Goal: Task Accomplishment & Management: Use online tool/utility

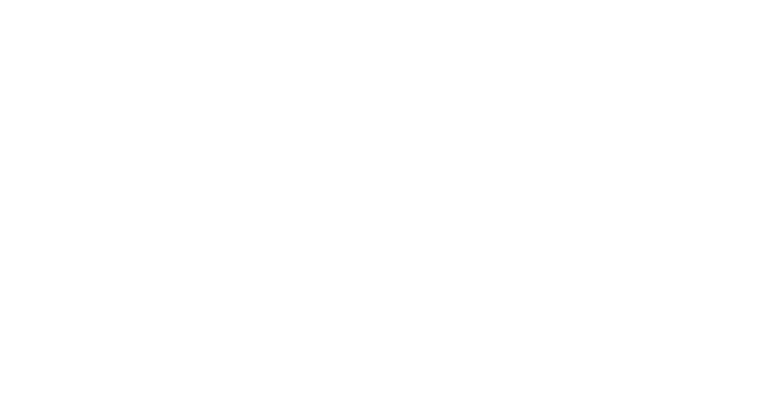
click at [15, 218] on div at bounding box center [383, 198] width 766 height 396
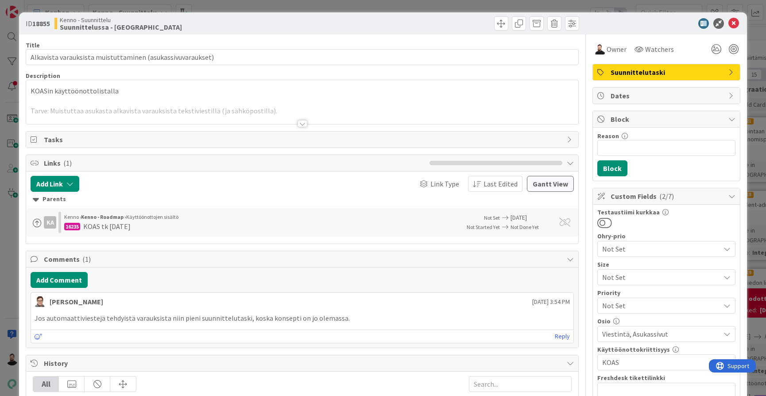
click at [6, 215] on div "ID 18855 Kenno - Suunnittelu Suunnittelussa - Rautalangat Title 58 / 128 Alkavi…" at bounding box center [383, 198] width 766 height 396
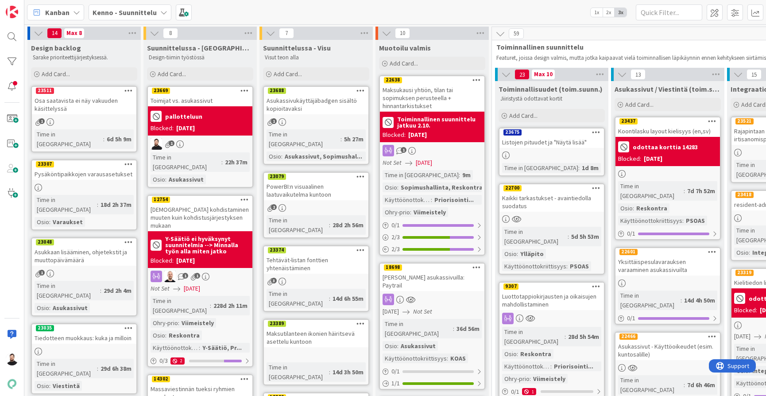
click at [133, 13] on b "Kenno - Suunnittelu" at bounding box center [125, 12] width 64 height 9
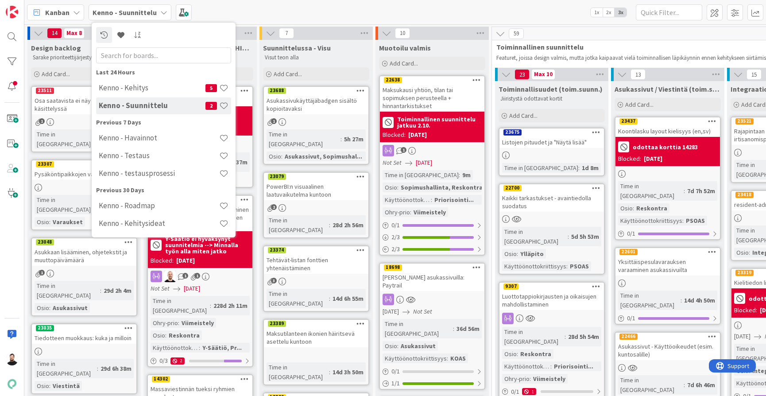
click at [133, 12] on b "Kenno - Suunnittelu" at bounding box center [125, 12] width 64 height 9
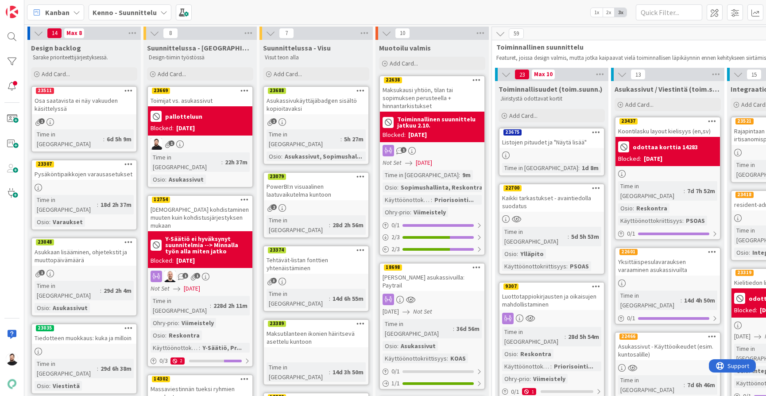
click at [107, 7] on span "Kenno - Suunnittelu" at bounding box center [125, 12] width 64 height 11
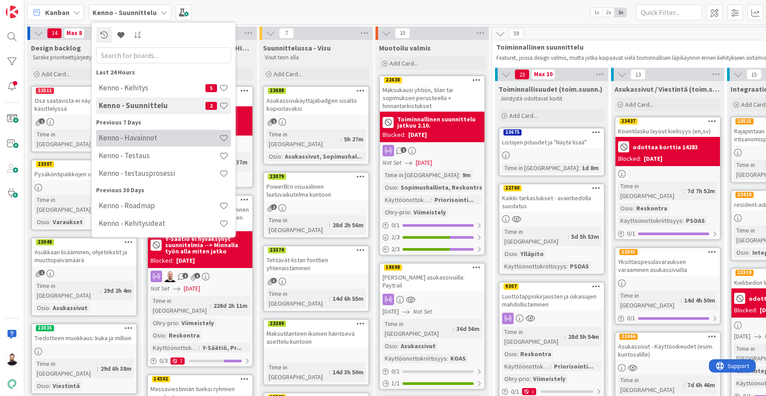
click at [186, 141] on h4 "Kenno - Havainnot" at bounding box center [159, 137] width 120 height 9
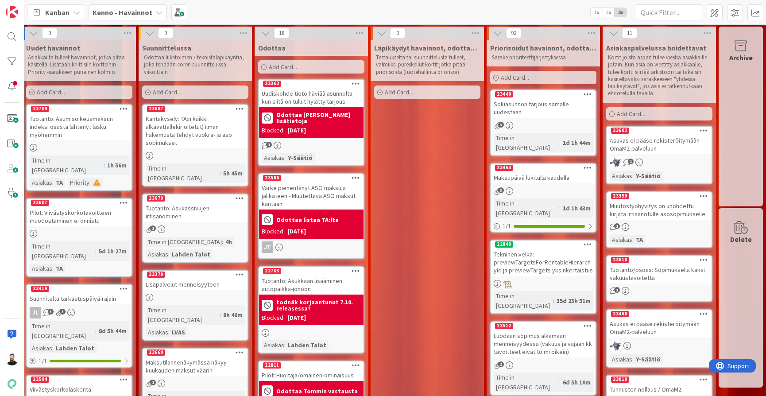
scroll to position [0, 5]
click at [159, 14] on icon at bounding box center [159, 12] width 7 height 7
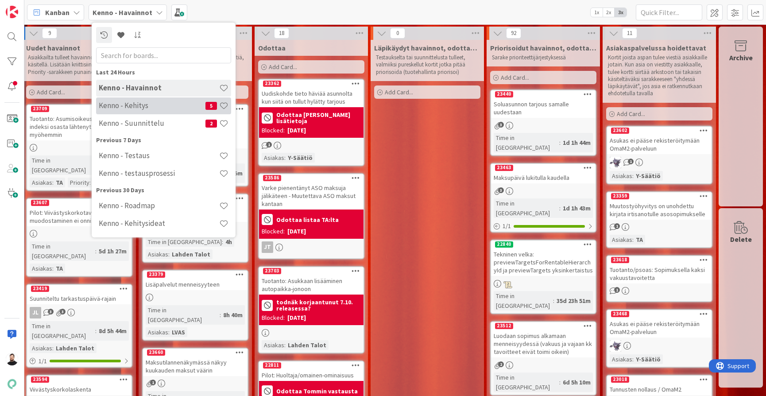
click at [145, 103] on h4 "Kenno - Kehitys" at bounding box center [152, 105] width 107 height 9
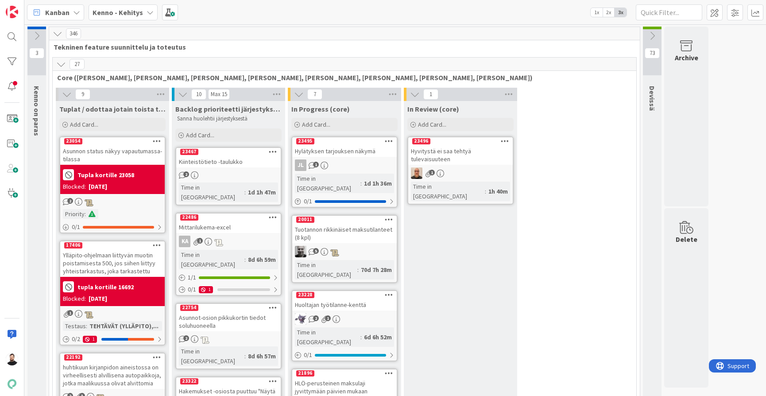
click at [133, 16] on b "Kenno - Kehitys" at bounding box center [118, 12] width 50 height 9
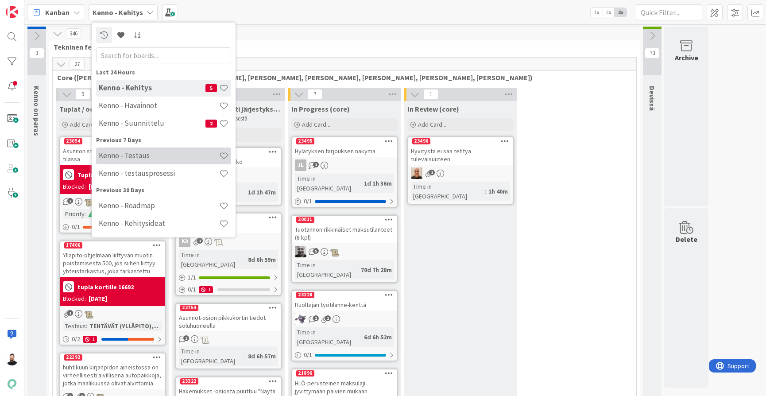
click at [178, 154] on h4 "Kenno - Testaus" at bounding box center [159, 155] width 120 height 9
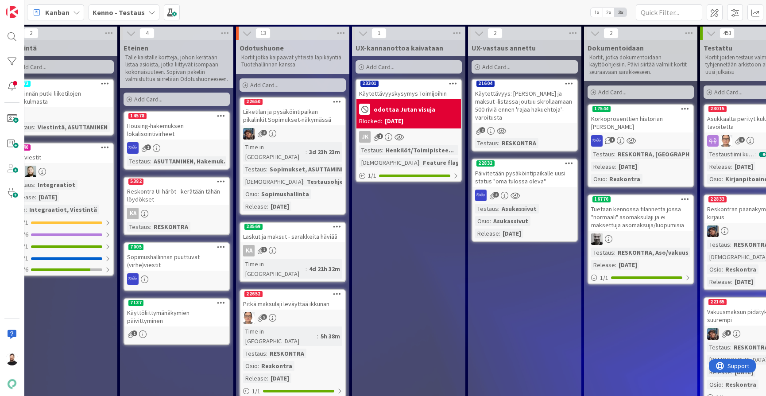
scroll to position [0, 599]
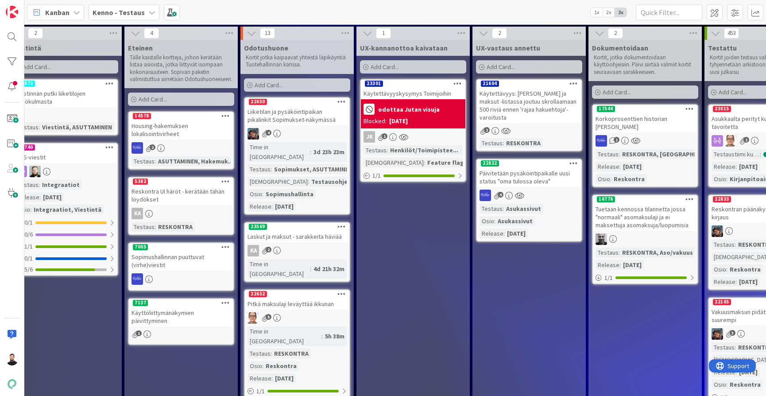
click at [399, 96] on div "Käytettävyyskysymys Toimijoihin" at bounding box center [413, 94] width 105 height 12
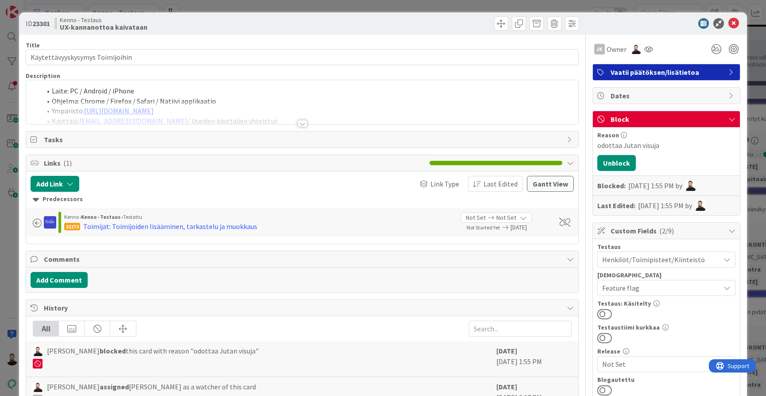
click at [303, 123] on div at bounding box center [303, 123] width 10 height 7
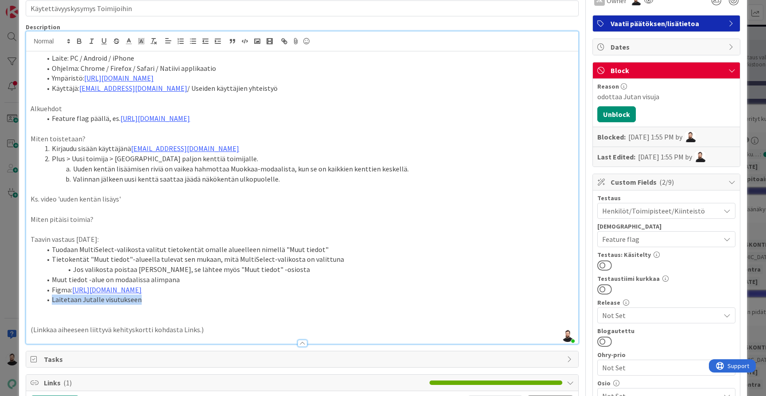
drag, startPoint x: 277, startPoint y: 292, endPoint x: 47, endPoint y: 291, distance: 229.4
click at [47, 294] on li "Laitetaan Jutalle visutukseen" at bounding box center [307, 299] width 533 height 10
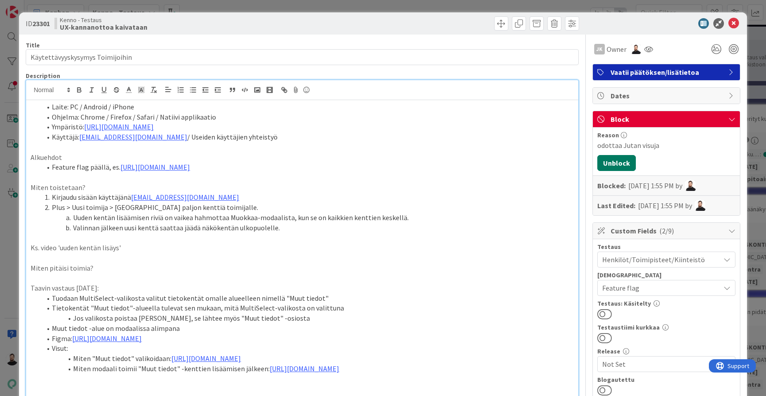
click at [613, 165] on button "Unblock" at bounding box center [616, 163] width 39 height 16
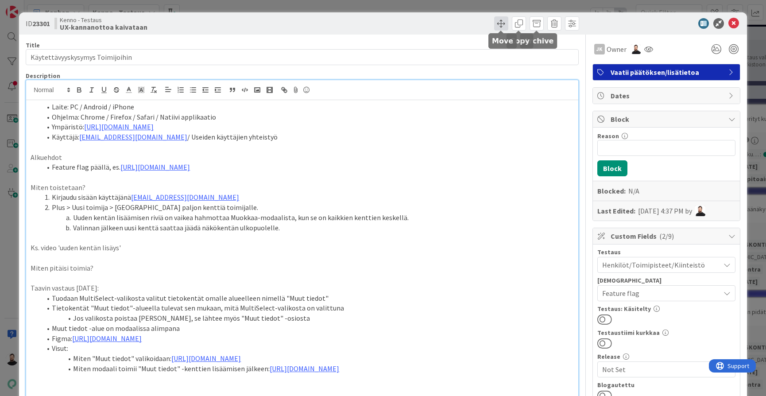
click at [503, 21] on span at bounding box center [501, 23] width 14 height 14
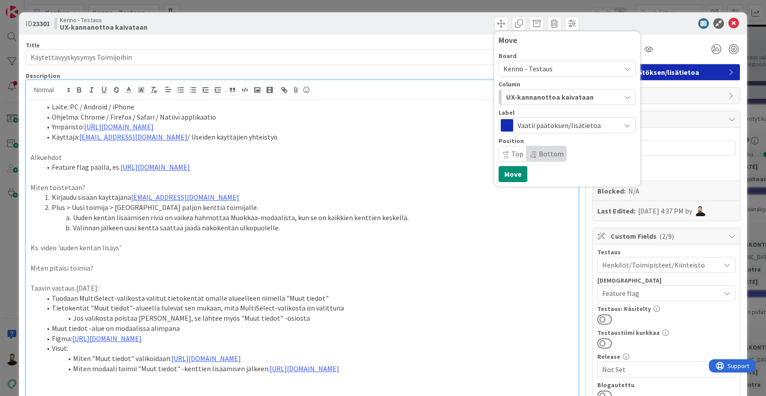
click at [424, 29] on div "Move Board Kenno - Testaus Column UX-kannanottoa kaivataan Label Vaatii päätöks…" at bounding box center [442, 23] width 275 height 14
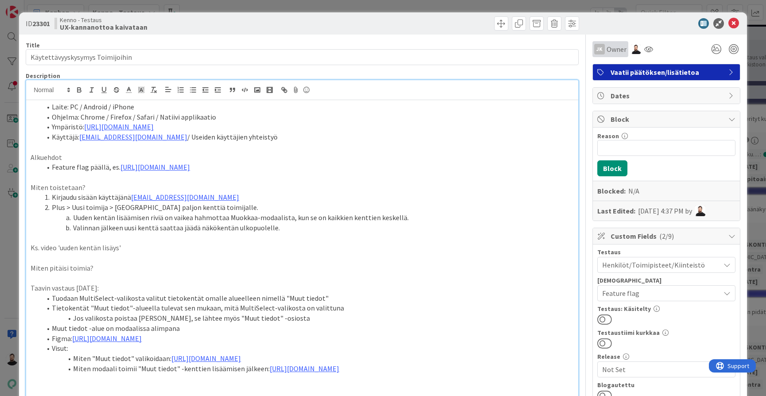
click at [612, 52] on span "Owner" at bounding box center [617, 49] width 20 height 11
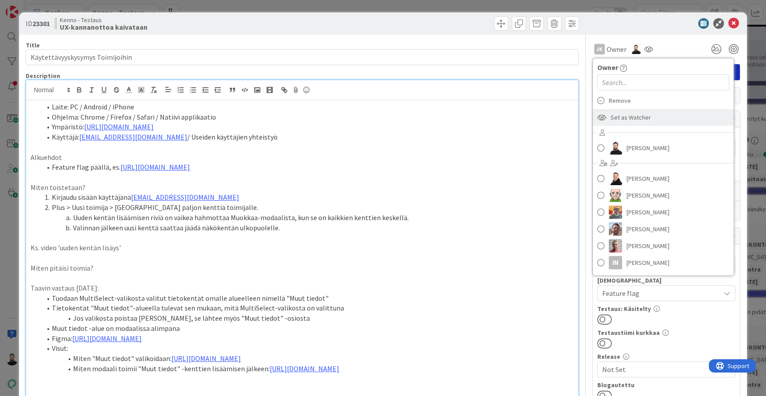
click at [627, 117] on span "Set as Watcher" at bounding box center [631, 117] width 40 height 13
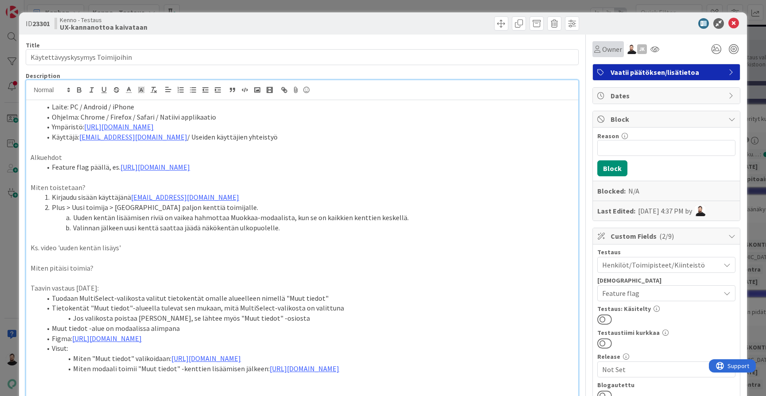
click at [612, 47] on span "Owner" at bounding box center [612, 49] width 20 height 11
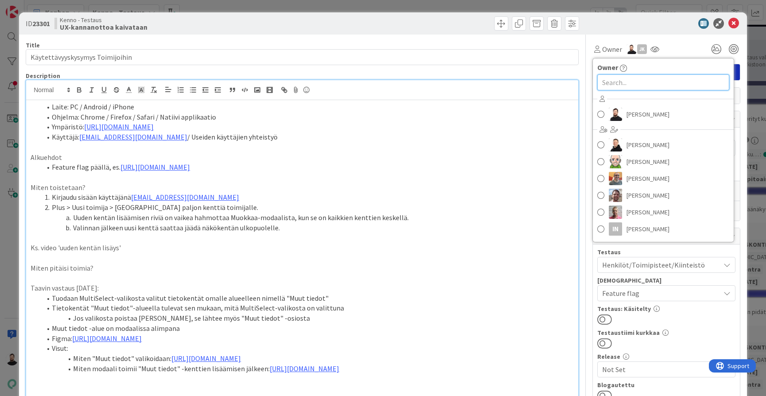
click at [618, 81] on input "text" at bounding box center [663, 82] width 132 height 16
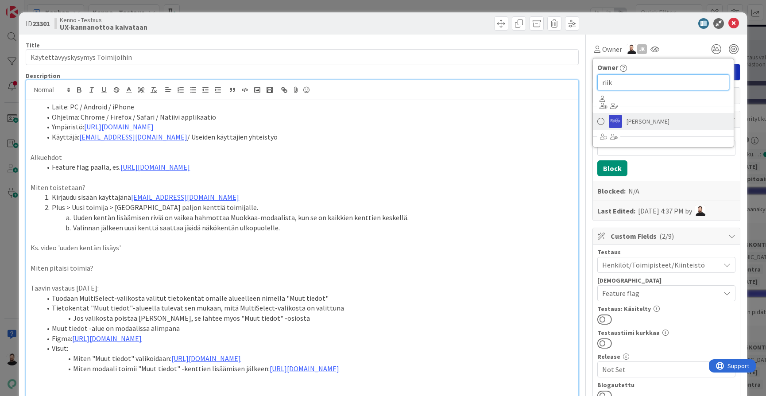
type input "riik"
click at [651, 122] on span "[PERSON_NAME]" at bounding box center [648, 121] width 43 height 13
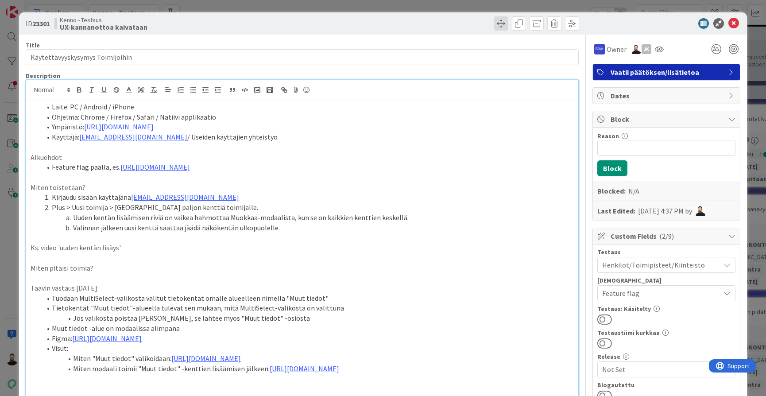
click at [496, 21] on span at bounding box center [501, 23] width 14 height 14
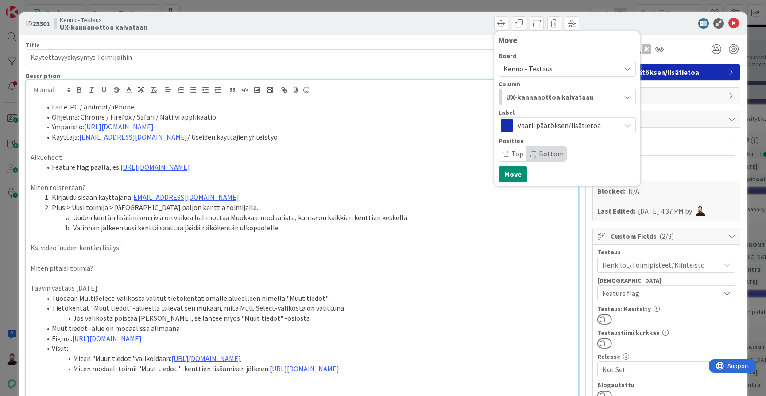
click at [557, 96] on span "UX-kannanottoa kaivataan" at bounding box center [550, 97] width 88 height 12
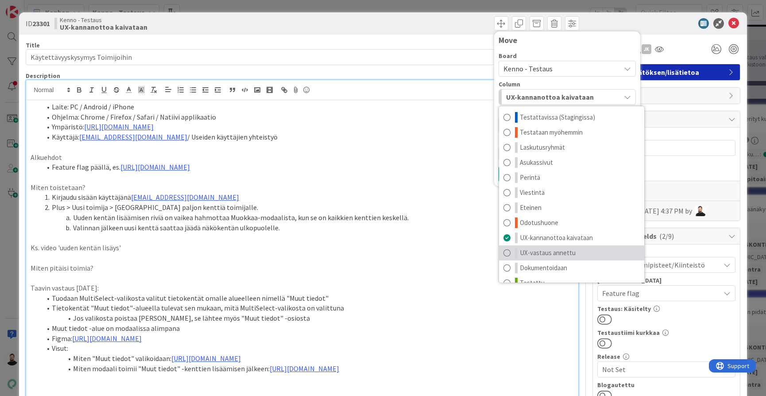
click at [538, 250] on span "UX-vastaus annettu" at bounding box center [548, 253] width 56 height 11
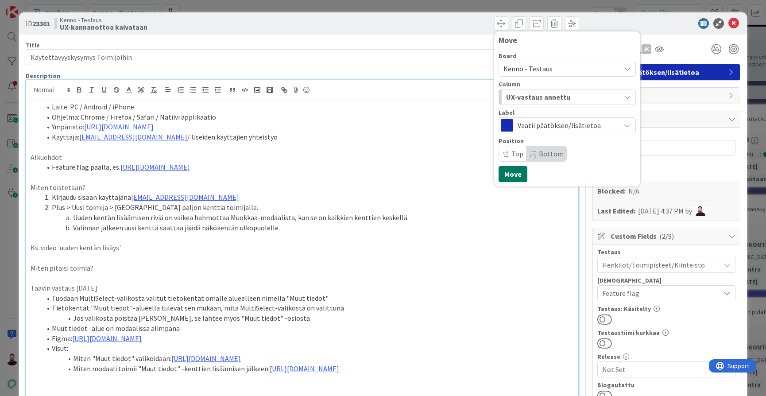
click at [507, 171] on button "Move" at bounding box center [513, 174] width 29 height 16
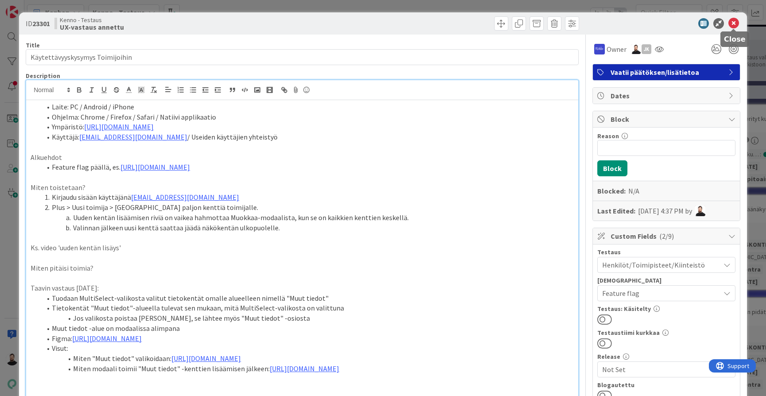
click at [732, 23] on icon at bounding box center [733, 23] width 11 height 11
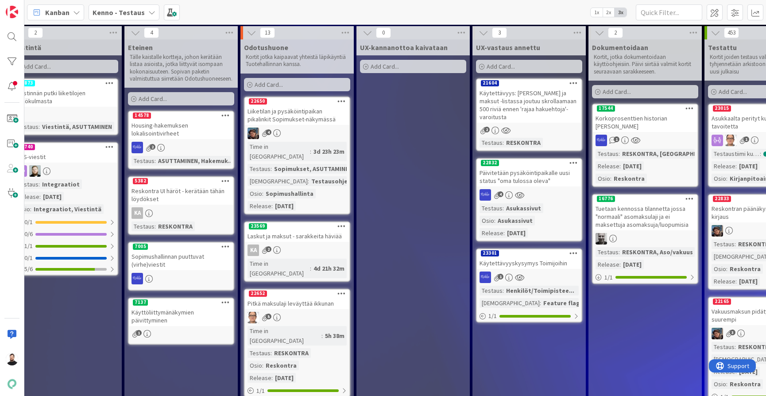
click at [111, 12] on b "Kenno - Testaus" at bounding box center [119, 12] width 52 height 9
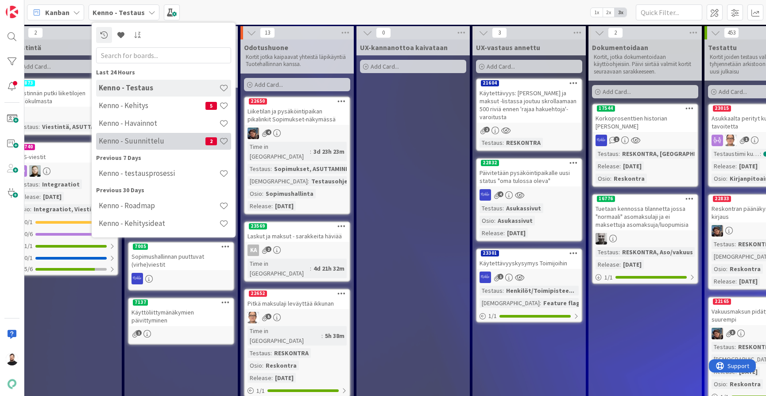
click at [161, 144] on h4 "Kenno - Suunnittelu" at bounding box center [152, 140] width 107 height 9
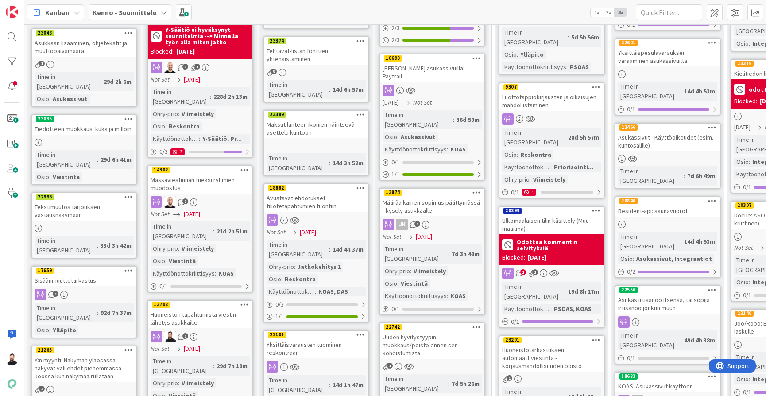
scroll to position [210, 0]
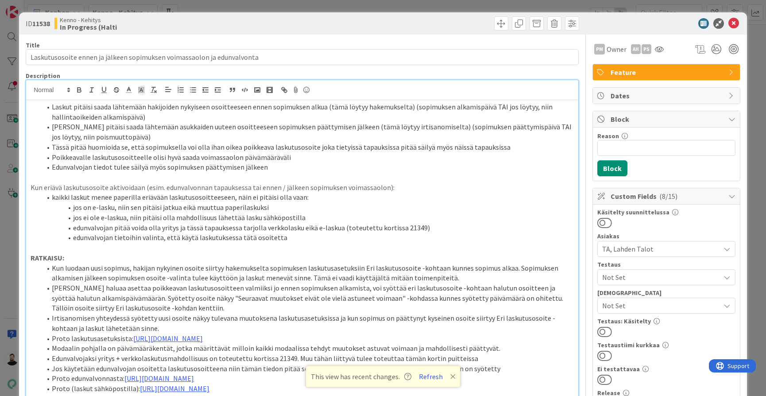
scroll to position [325, 0]
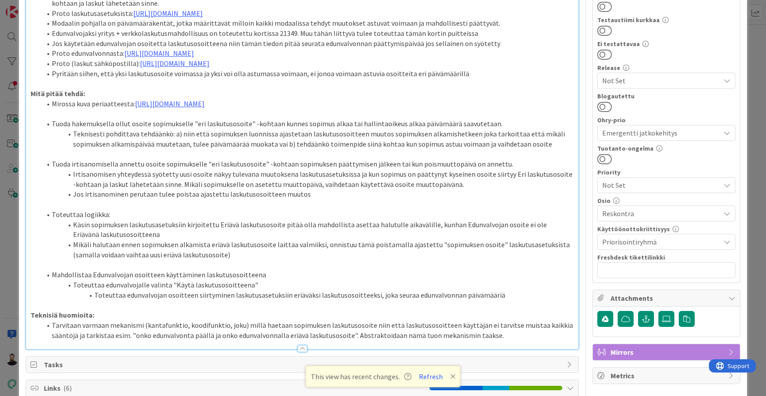
click at [454, 209] on p at bounding box center [302, 204] width 543 height 10
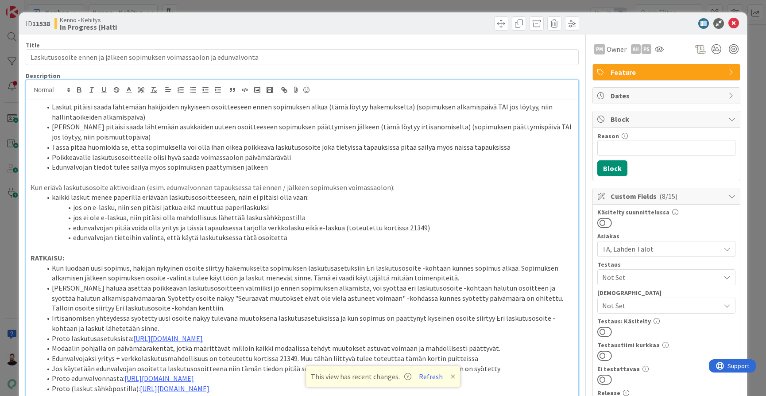
scroll to position [0, 0]
click at [731, 24] on icon at bounding box center [733, 23] width 11 height 11
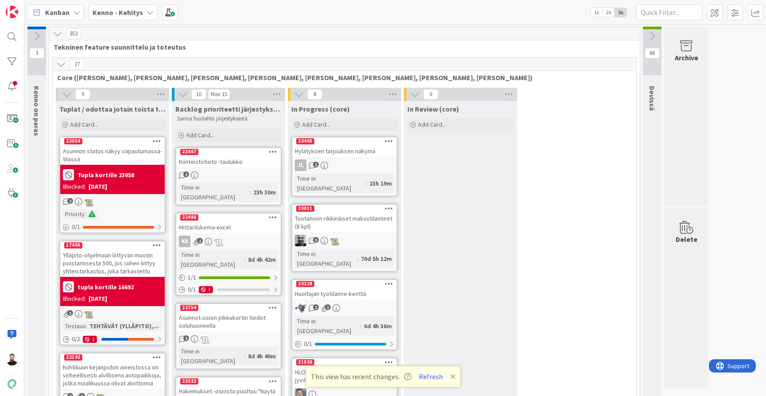
click at [138, 15] on b "Kenno - Kehitys" at bounding box center [118, 12] width 50 height 9
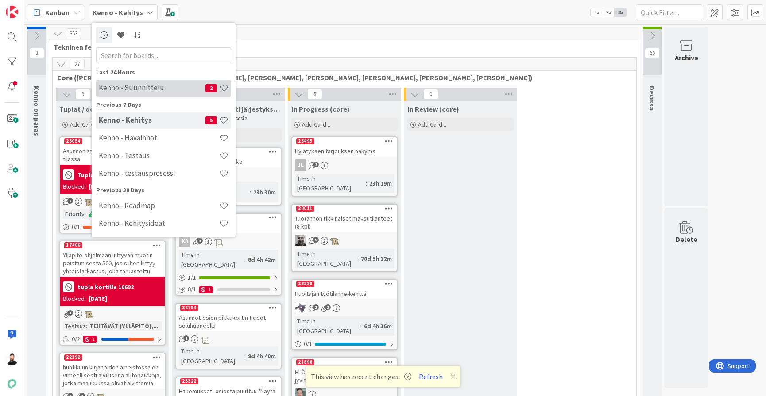
click at [162, 90] on h4 "Kenno - Suunnittelu" at bounding box center [152, 87] width 107 height 9
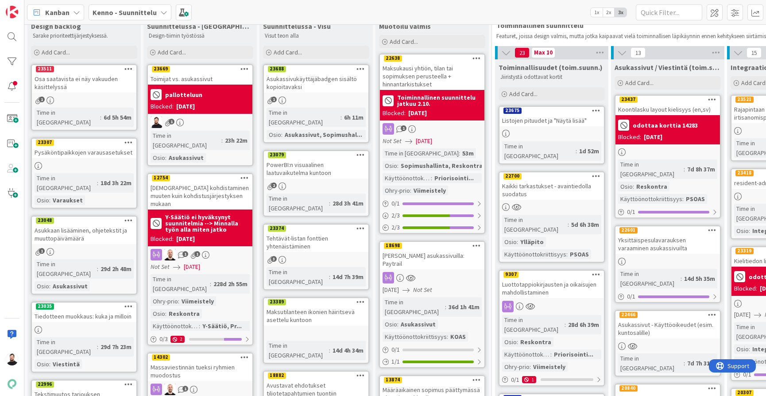
scroll to position [19, 0]
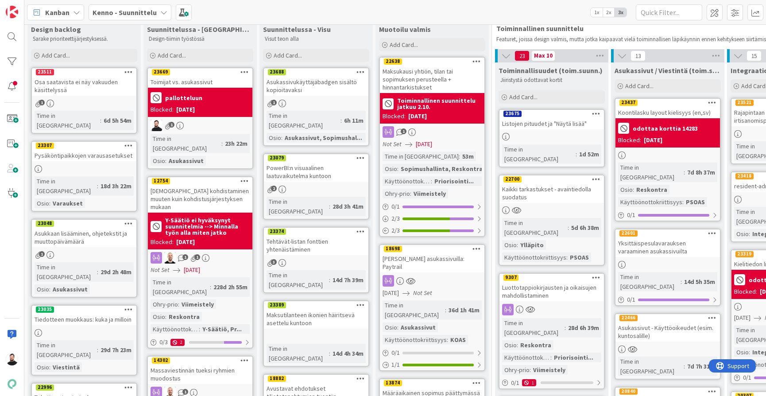
click at [194, 80] on div "Toimijat vs. asukassivut" at bounding box center [200, 82] width 105 height 12
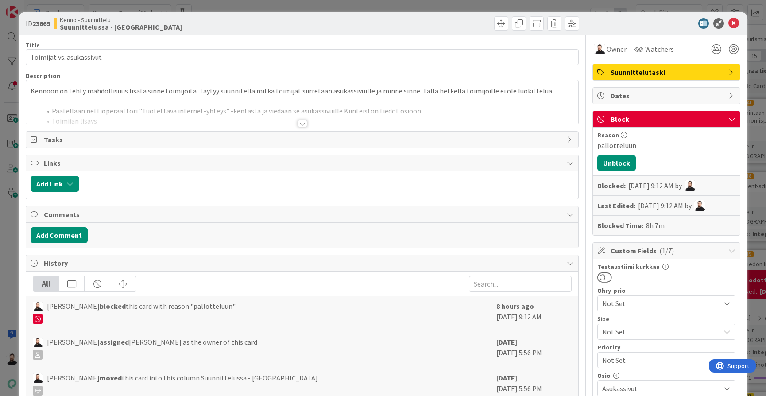
click at [297, 128] on div "Title 24 / 128 Toimijat vs. asukassivut Description Kennoon on tehty mahdollisu…" at bounding box center [302, 331] width 553 height 593
click at [306, 124] on div at bounding box center [303, 123] width 10 height 7
